Goal: Find specific page/section: Find specific page/section

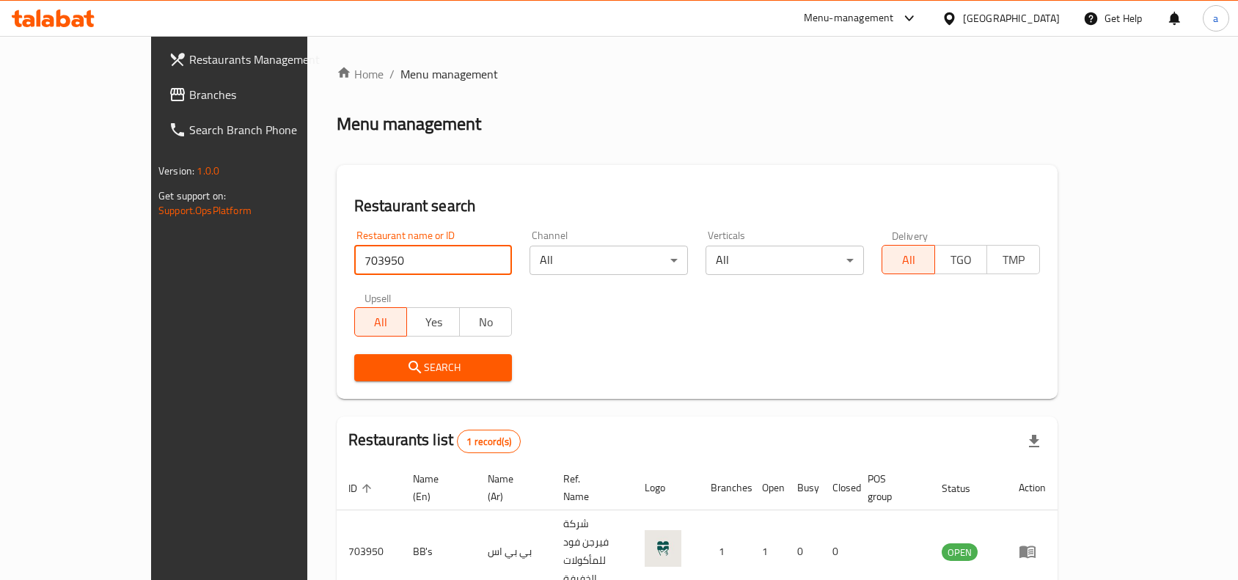
scroll to position [45, 0]
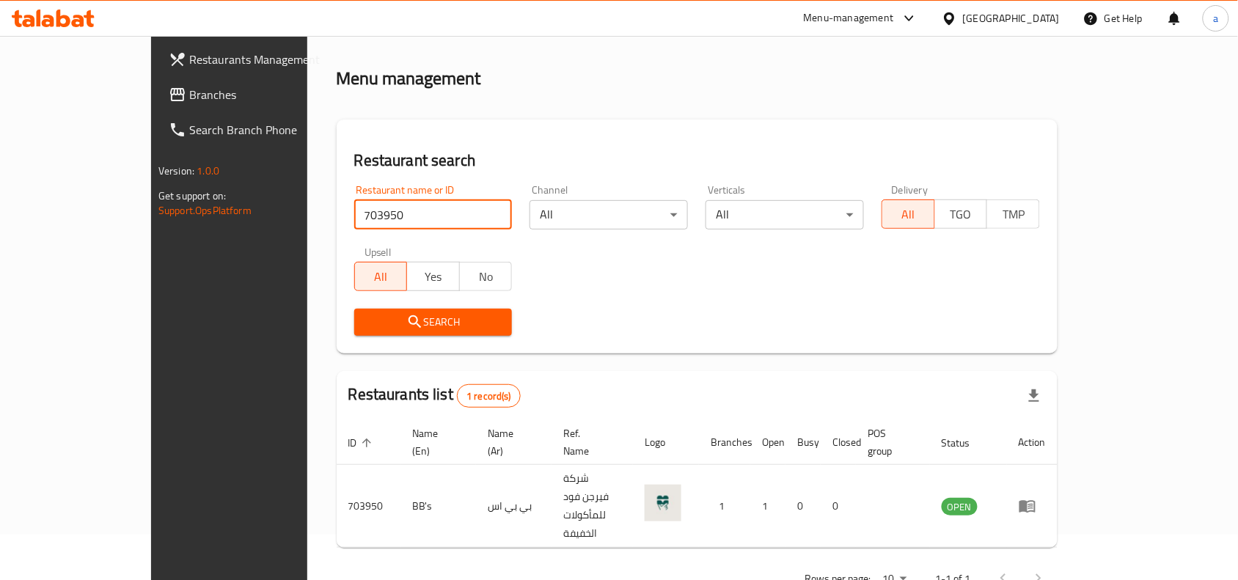
click at [1041, 26] on div "[GEOGRAPHIC_DATA]" at bounding box center [1011, 18] width 97 height 16
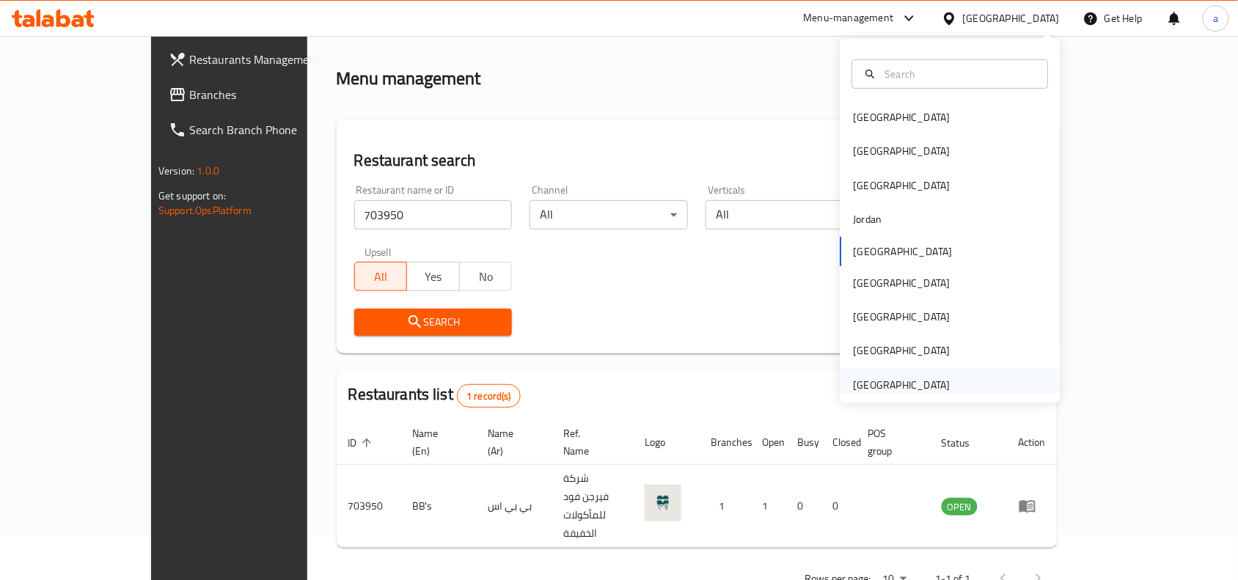
click at [853, 378] on div "[GEOGRAPHIC_DATA]" at bounding box center [901, 385] width 97 height 16
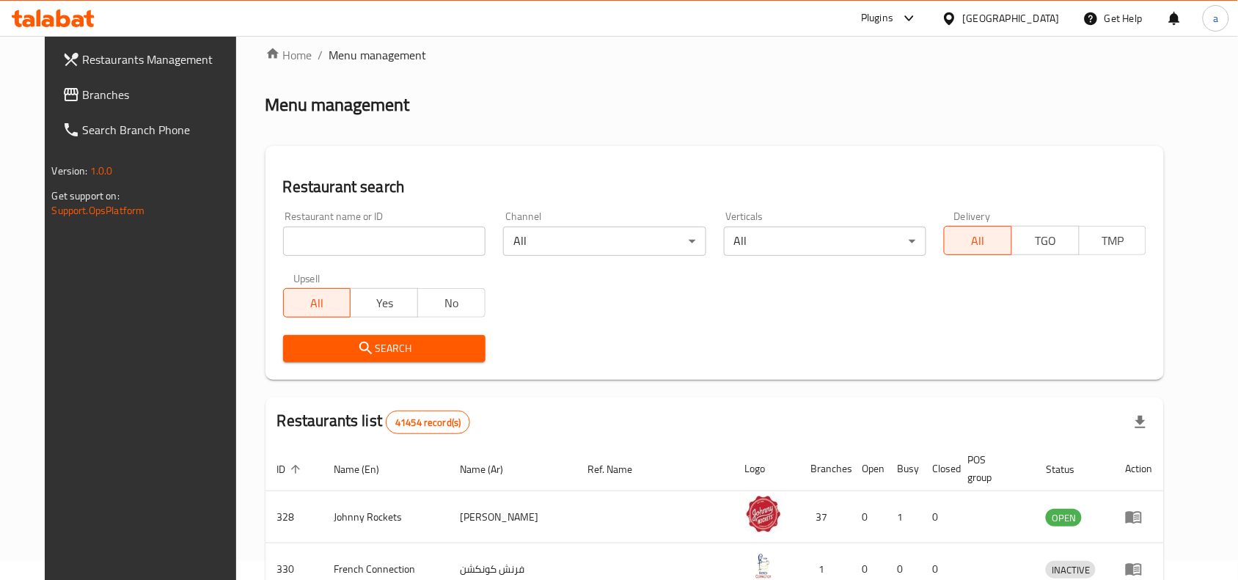
scroll to position [45, 0]
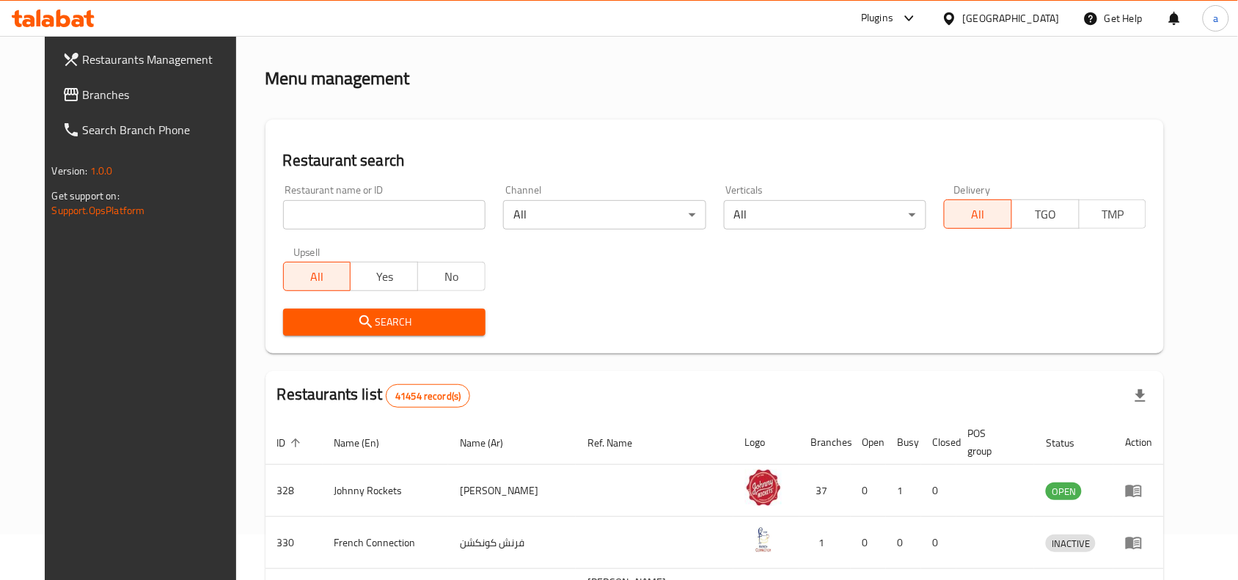
click at [83, 86] on span "Branches" at bounding box center [161, 95] width 157 height 18
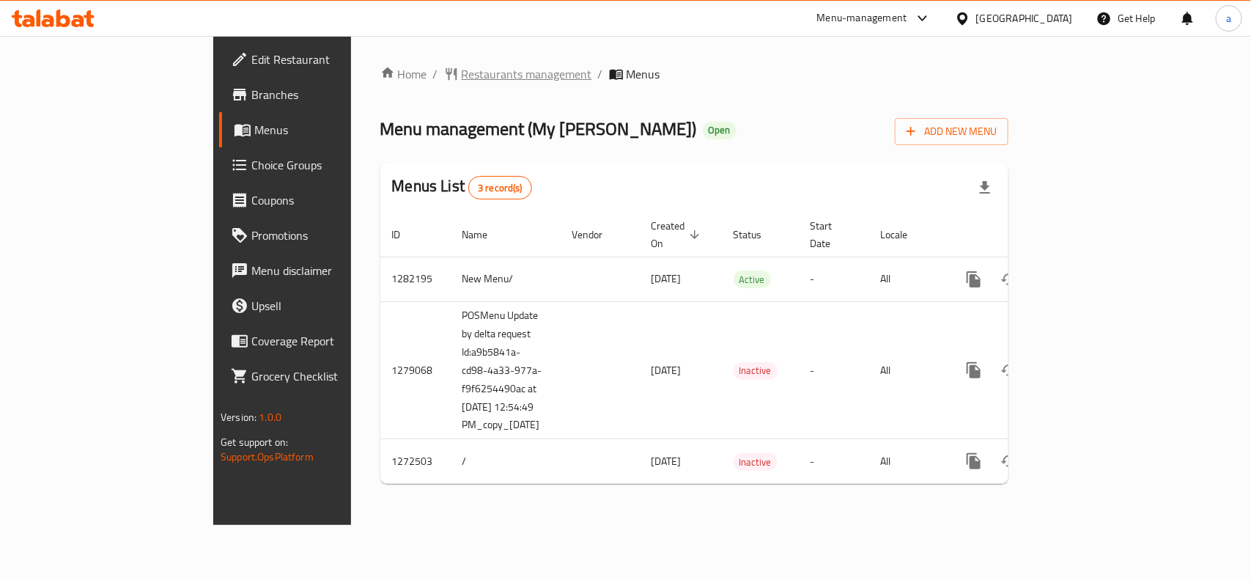
click at [462, 82] on span "Restaurants management" at bounding box center [527, 74] width 131 height 18
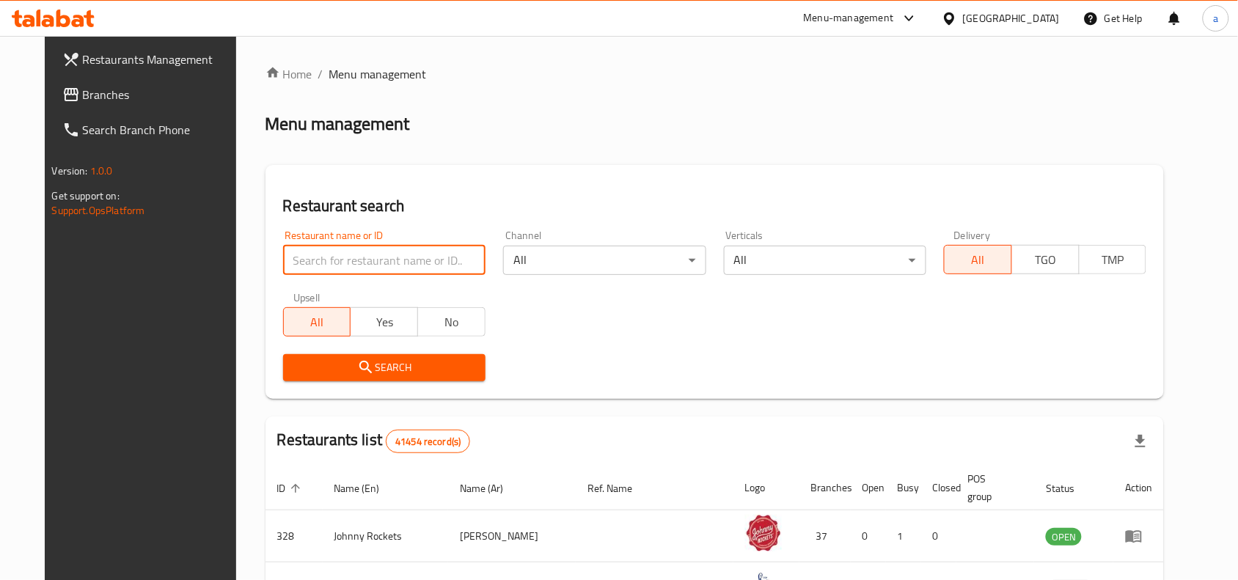
click at [334, 258] on input "search" at bounding box center [384, 260] width 202 height 29
paste input "690310"
type input "690310"
click button "Search" at bounding box center [384, 367] width 202 height 27
